Goal: Entertainment & Leisure: Consume media (video, audio)

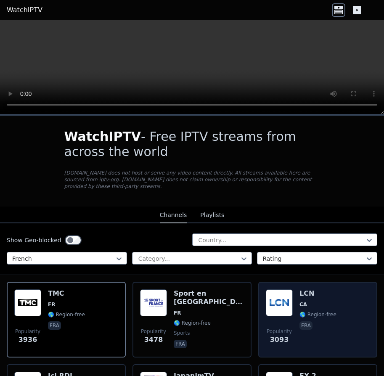
click at [286, 293] on img at bounding box center [279, 302] width 27 height 27
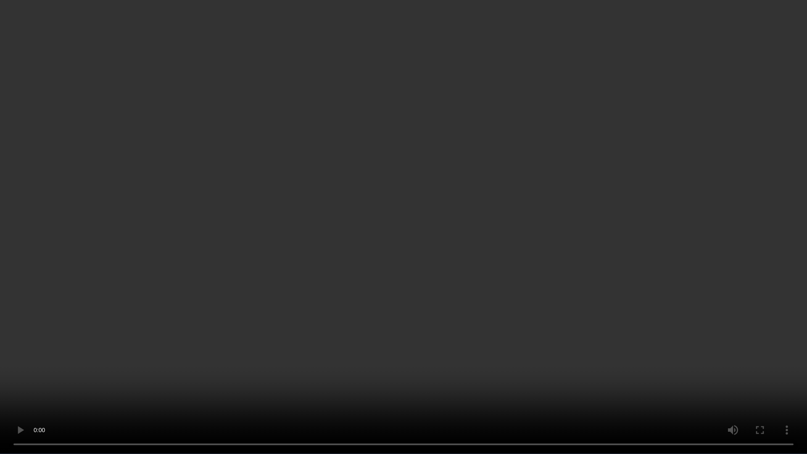
click at [383, 301] on video at bounding box center [403, 227] width 807 height 454
click at [81, 375] on video at bounding box center [403, 227] width 807 height 454
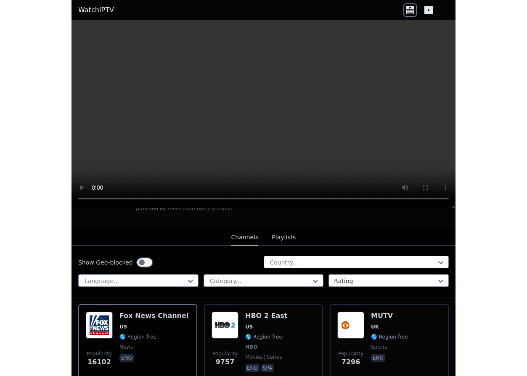
scroll to position [101, 0]
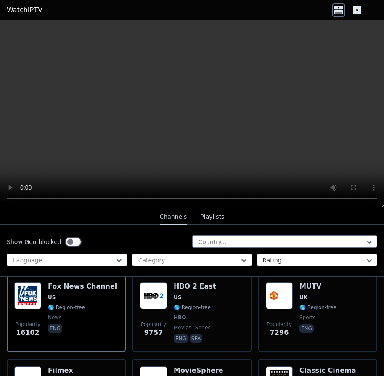
click at [104, 262] on div at bounding box center [63, 260] width 103 height 8
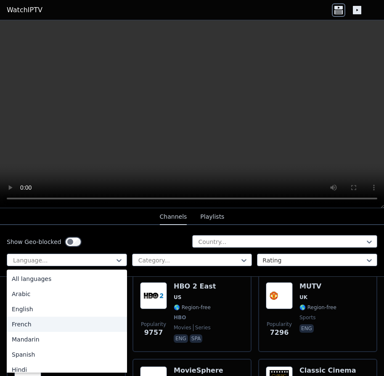
click at [28, 321] on div "French" at bounding box center [67, 324] width 120 height 15
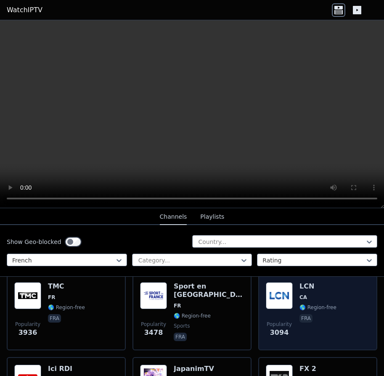
click at [303, 305] on div "LCN CA 🌎 Region-free fra" at bounding box center [317, 312] width 37 height 61
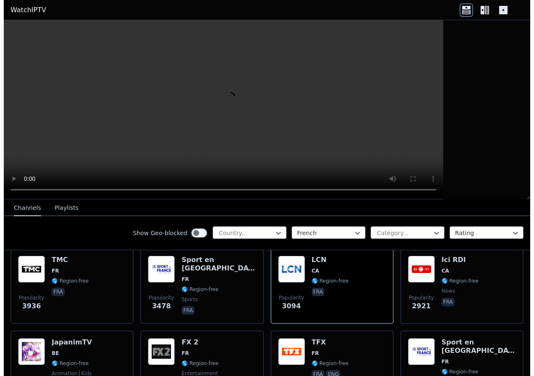
scroll to position [83, 0]
